Goal: Communication & Community: Share content

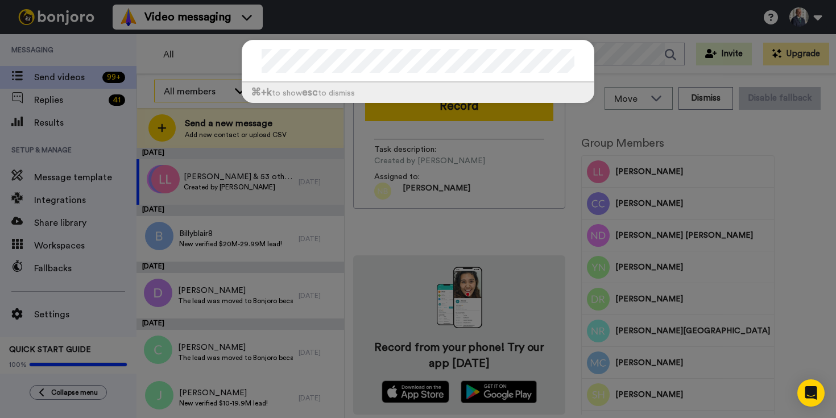
drag, startPoint x: 149, startPoint y: 95, endPoint x: 158, endPoint y: 94, distance: 8.6
click at [149, 95] on div "⌘ +k to show esc to dismiss" at bounding box center [418, 209] width 836 height 418
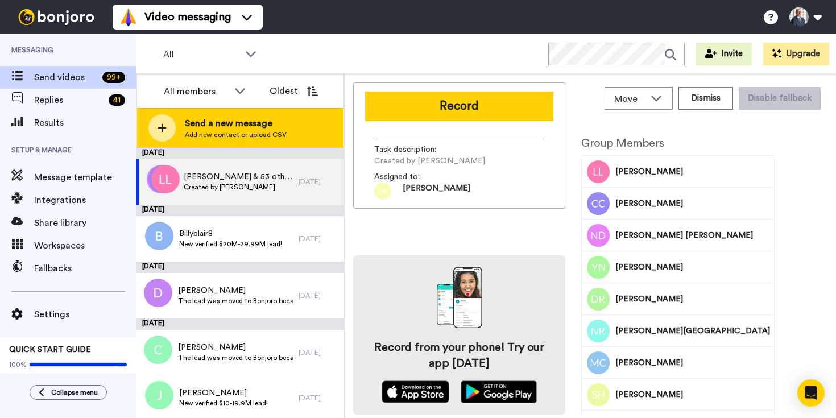
click at [222, 123] on span "Send a new message" at bounding box center [236, 124] width 102 height 14
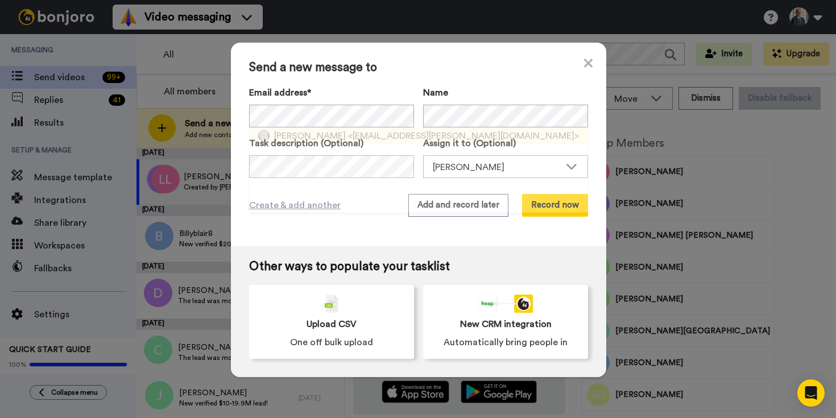
click at [313, 137] on span "PJ Williams" at bounding box center [310, 136] width 72 height 14
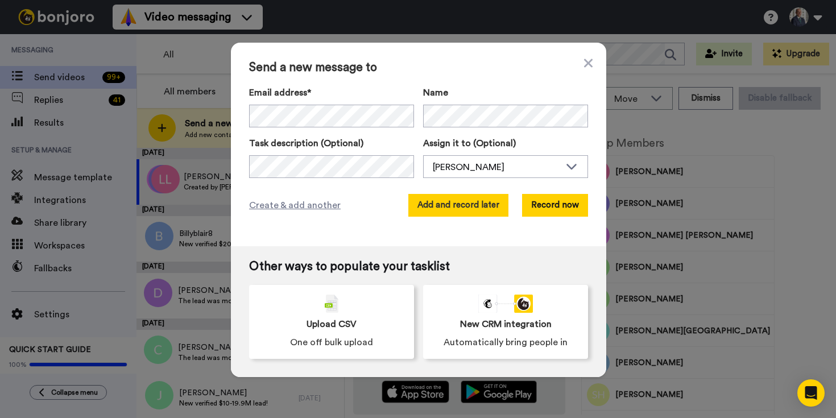
click at [500, 210] on button "Add and record later" at bounding box center [458, 205] width 100 height 23
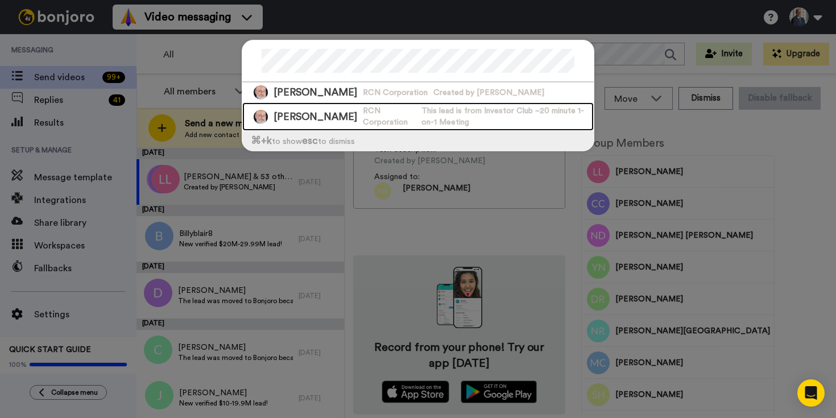
click at [364, 124] on span "RCN Corporation" at bounding box center [389, 116] width 53 height 23
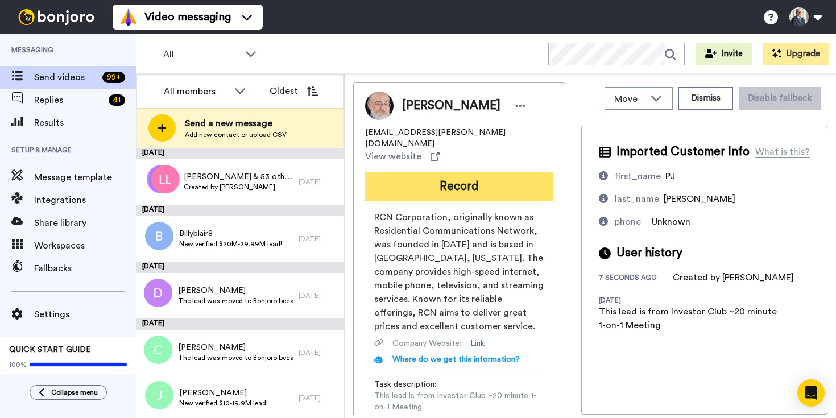
click at [441, 172] on button "Record" at bounding box center [459, 187] width 188 height 30
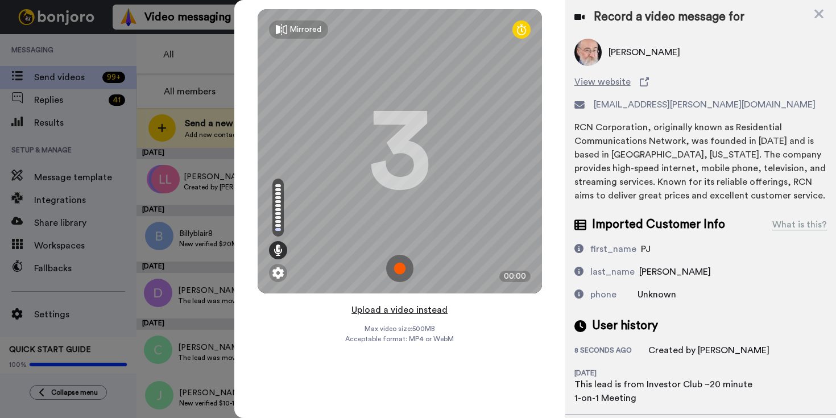
click at [398, 308] on button "Upload a video instead" at bounding box center [399, 309] width 103 height 15
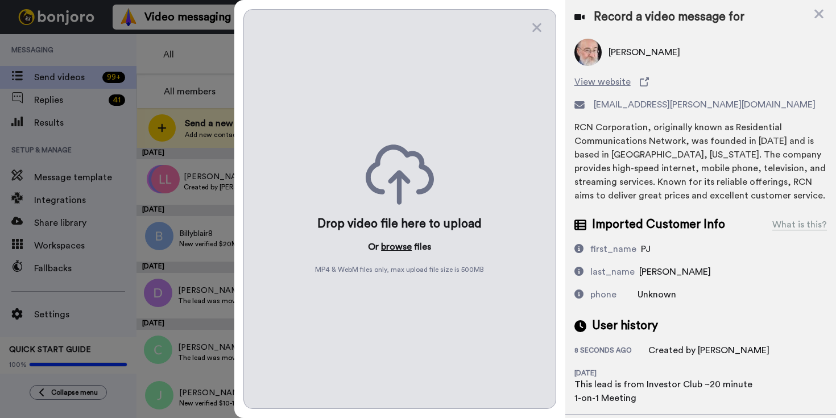
click at [395, 248] on button "browse" at bounding box center [396, 247] width 31 height 14
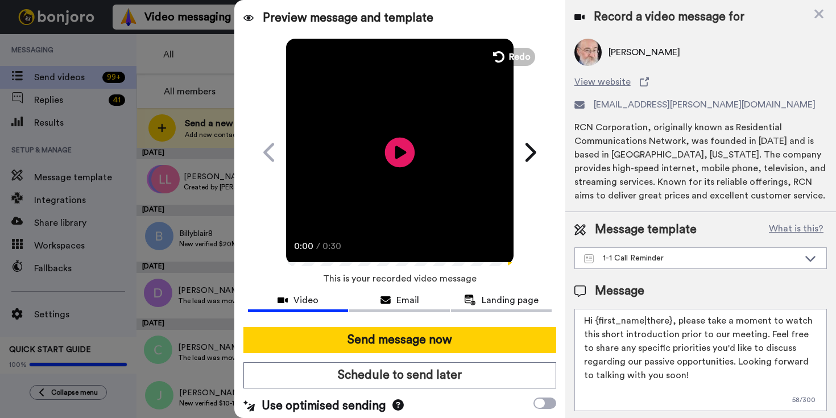
click at [396, 160] on icon at bounding box center [399, 152] width 30 height 30
click at [396, 159] on icon at bounding box center [399, 152] width 30 height 30
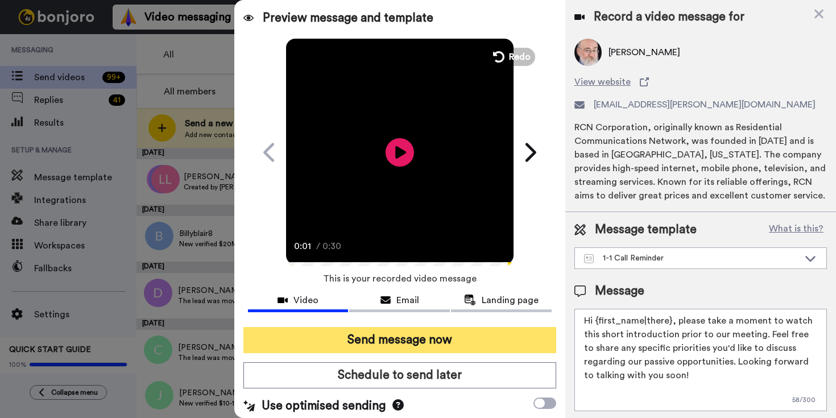
click at [433, 335] on button "Send message now" at bounding box center [399, 340] width 313 height 26
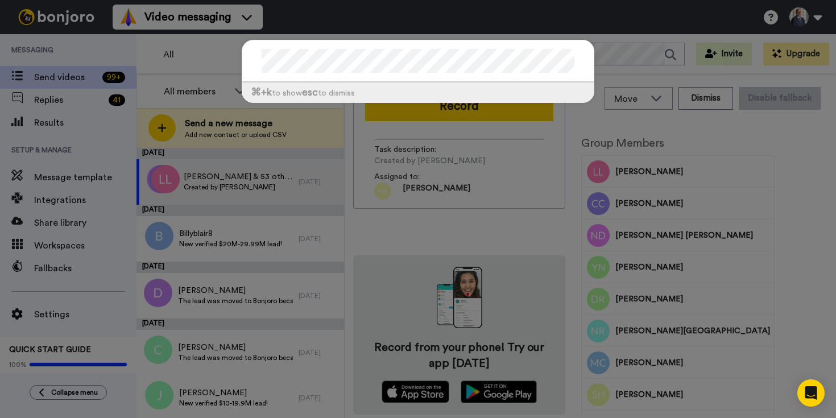
drag, startPoint x: 196, startPoint y: 129, endPoint x: 228, endPoint y: 125, distance: 32.1
click at [197, 129] on div "⌘ +k to show esc to dismiss" at bounding box center [418, 209] width 836 height 418
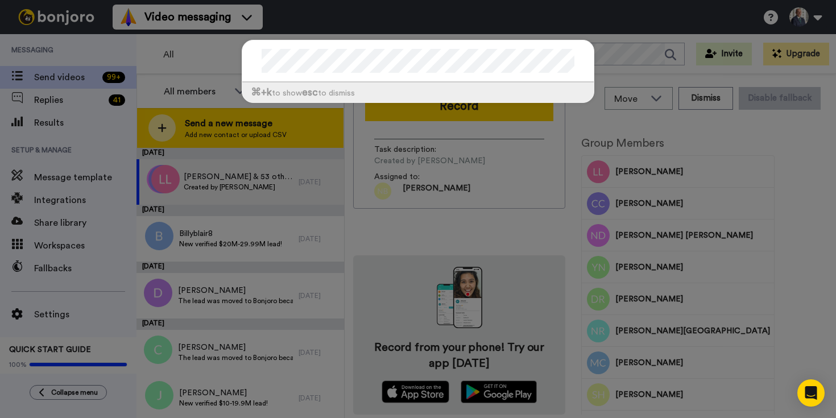
click at [228, 125] on div "⌘ +k to show esc to dismiss" at bounding box center [418, 209] width 836 height 418
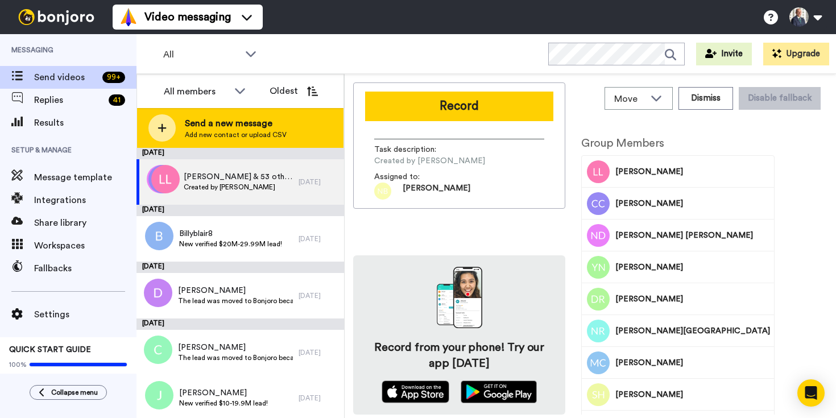
click at [227, 125] on span "Send a new message" at bounding box center [236, 124] width 102 height 14
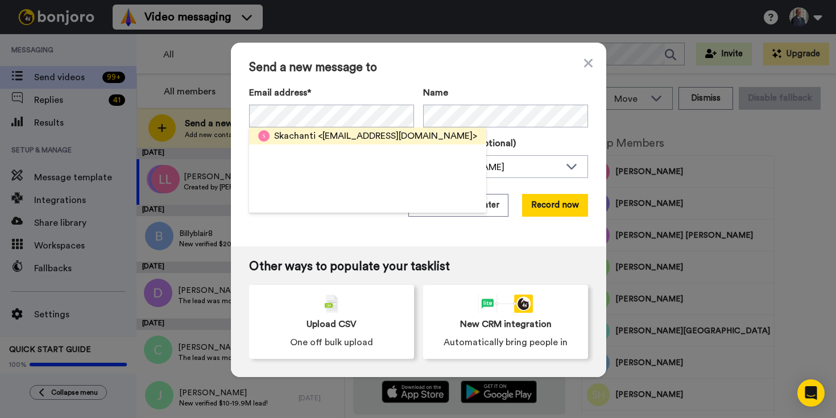
click at [318, 136] on span "<skachanti@hotmail.com>" at bounding box center [397, 136] width 159 height 14
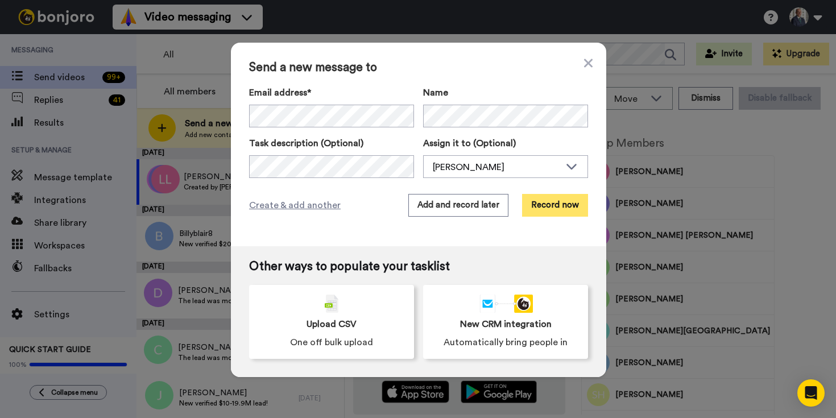
click at [563, 209] on button "Record now" at bounding box center [555, 205] width 66 height 23
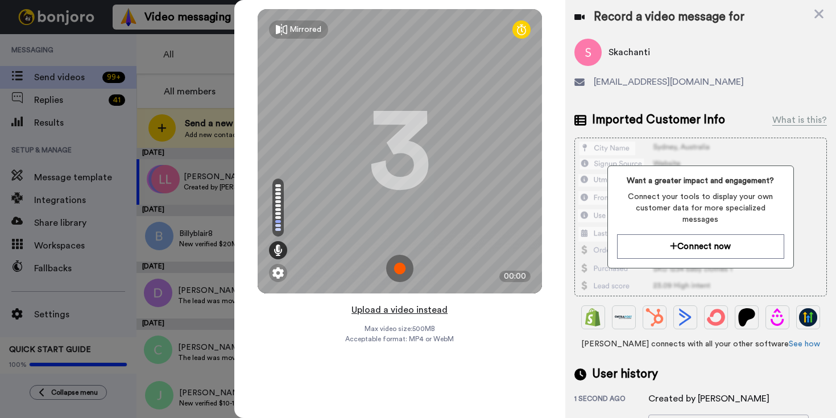
click at [421, 310] on button "Upload a video instead" at bounding box center [399, 309] width 103 height 15
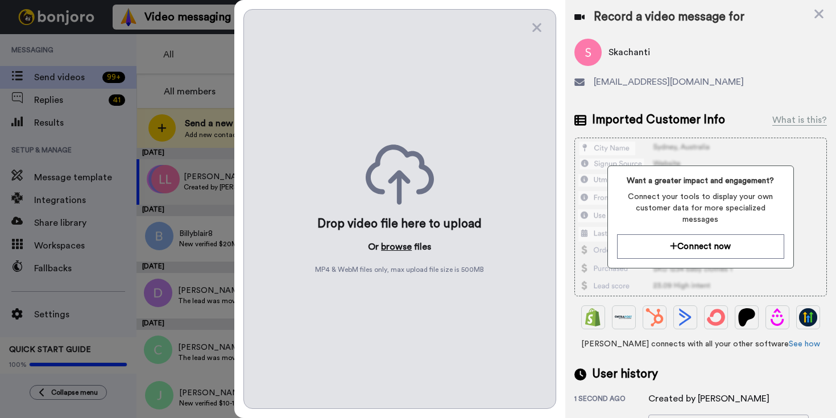
click at [393, 247] on button "browse" at bounding box center [396, 247] width 31 height 14
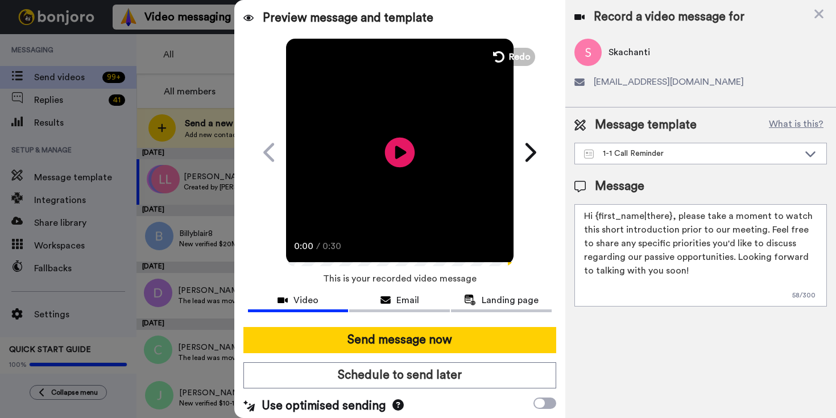
click at [390, 148] on icon at bounding box center [399, 152] width 30 height 30
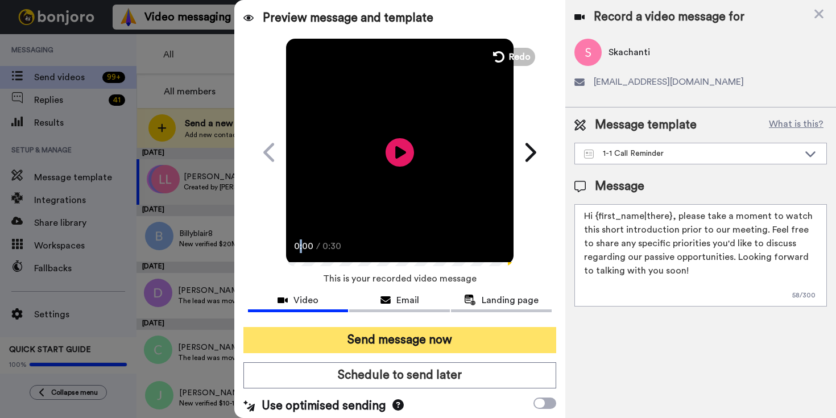
click at [417, 347] on button "Send message now" at bounding box center [399, 340] width 313 height 26
